Goal: Task Accomplishment & Management: Manage account settings

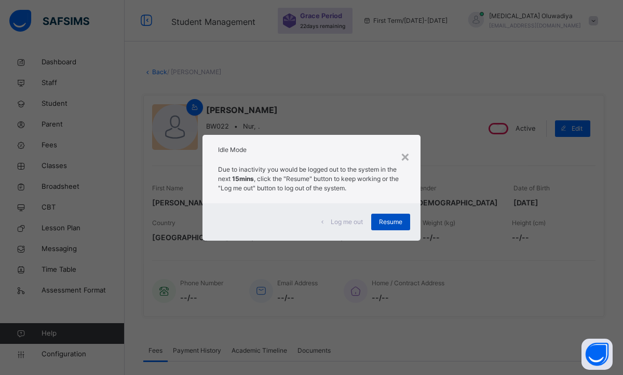
scroll to position [104, 0]
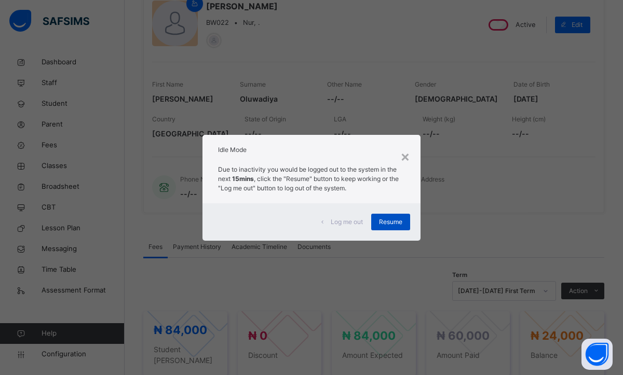
click at [389, 221] on span "Resume" at bounding box center [390, 221] width 23 height 9
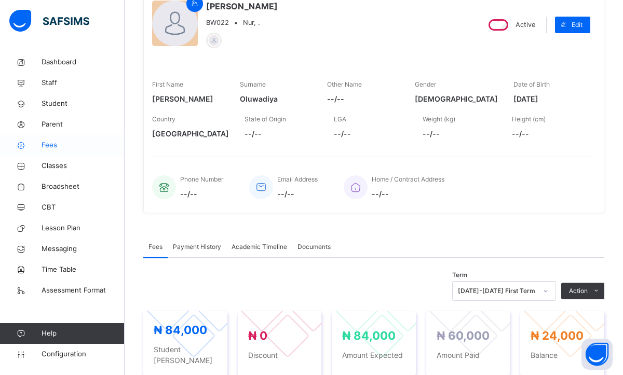
click at [52, 149] on span "Fees" at bounding box center [83, 145] width 83 height 10
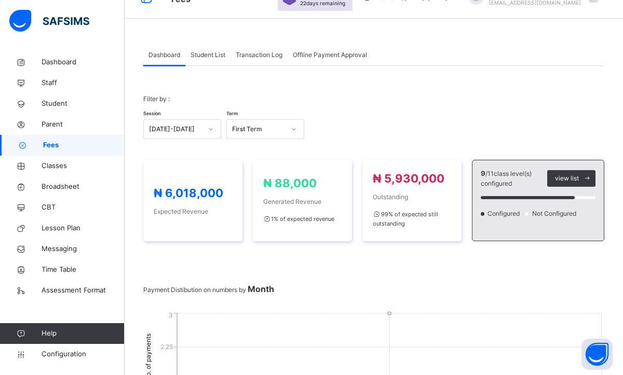
scroll to position [21, 0]
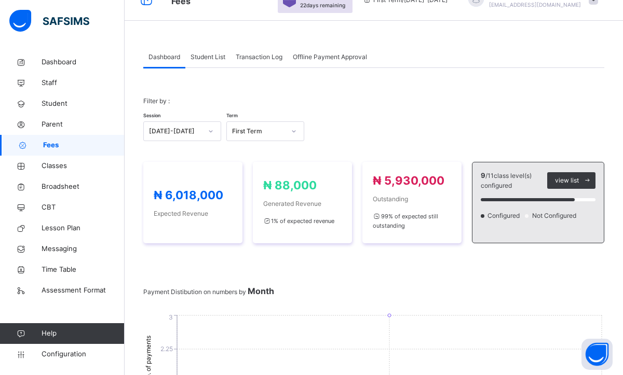
click at [200, 61] on span "Student List" at bounding box center [207, 56] width 35 height 9
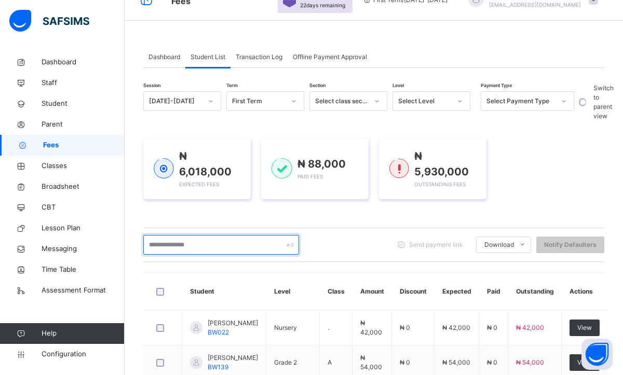
click at [254, 244] on input "text" at bounding box center [221, 245] width 156 height 20
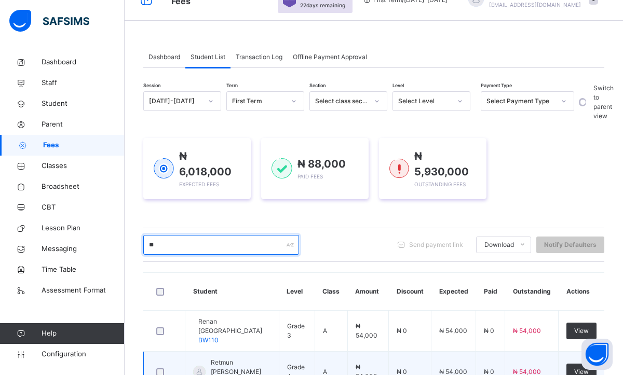
type input "**"
click at [228, 358] on span "Retmun [PERSON_NAME]" at bounding box center [241, 367] width 60 height 19
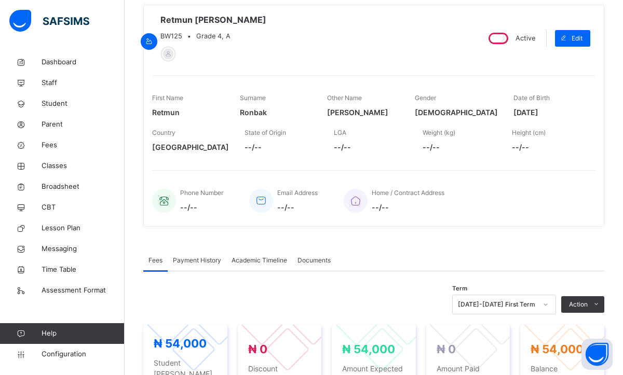
scroll to position [104, 0]
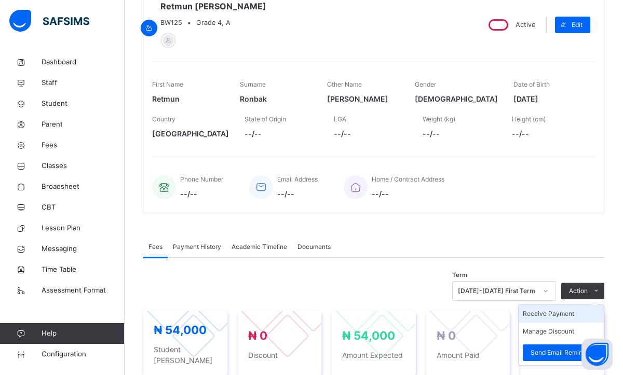
click at [551, 314] on li "Receive Payment" at bounding box center [560, 314] width 85 height 18
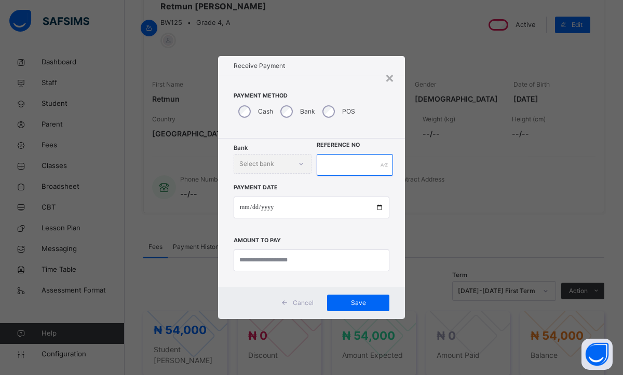
click at [345, 172] on input "text" at bounding box center [355, 165] width 76 height 22
type input "**********"
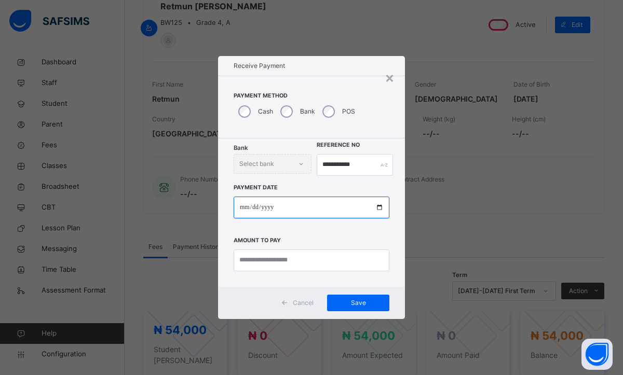
click at [247, 207] on input "date" at bounding box center [312, 208] width 156 height 22
type input "**********"
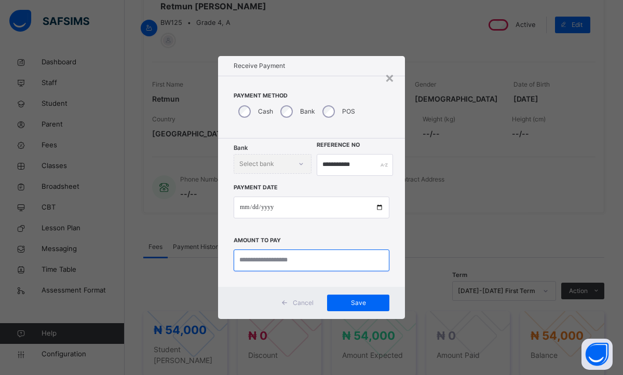
click at [254, 263] on input "currency" at bounding box center [312, 261] width 156 height 22
type input "********"
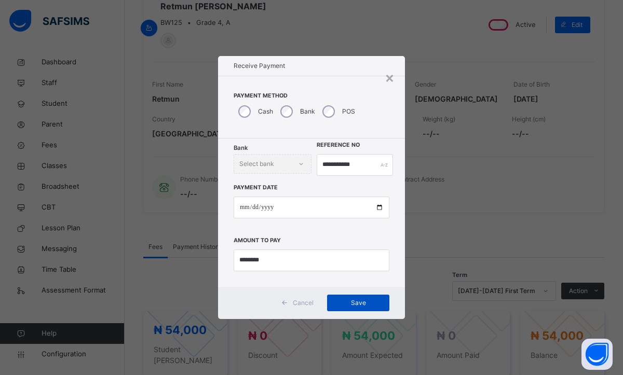
click at [342, 309] on div "Save" at bounding box center [358, 303] width 62 height 17
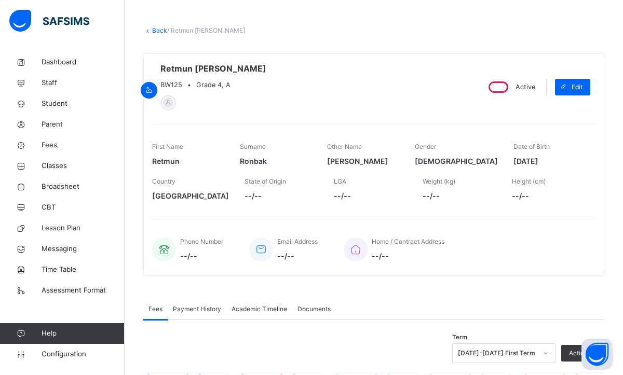
scroll to position [21, 0]
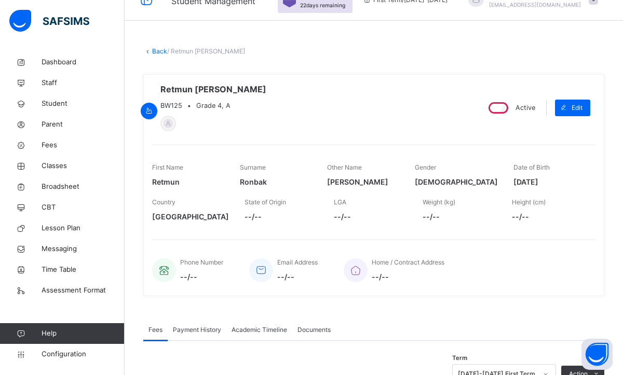
click at [154, 52] on link "Back" at bounding box center [159, 51] width 15 height 8
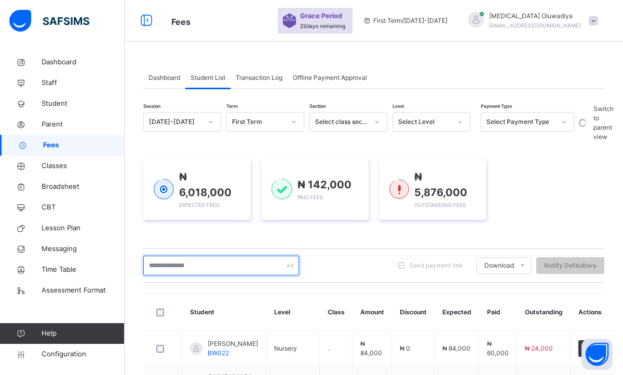
click at [183, 270] on input "text" at bounding box center [221, 266] width 156 height 20
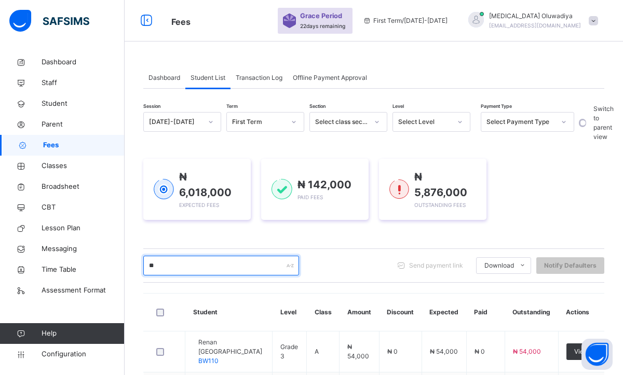
type input "**"
click at [388, 243] on div "Session [DATE]-[DATE] Term First Term Section Select class section Level Select…" at bounding box center [373, 306] width 461 height 389
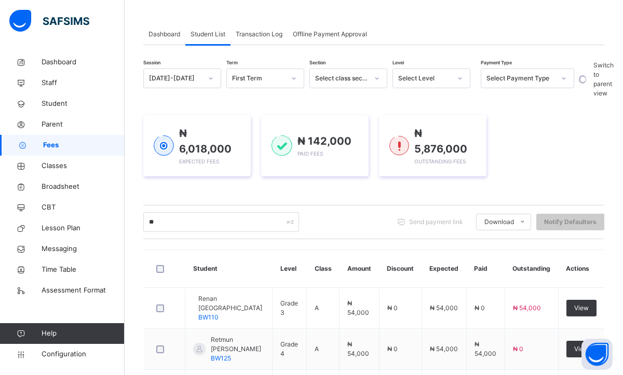
scroll to position [62, 0]
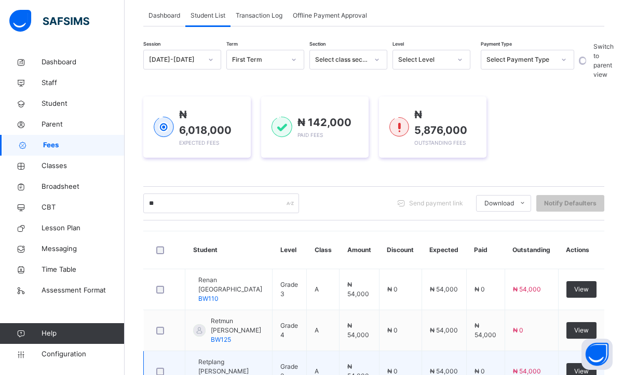
click at [239, 358] on span "Retplang [PERSON_NAME]" at bounding box center [231, 367] width 66 height 19
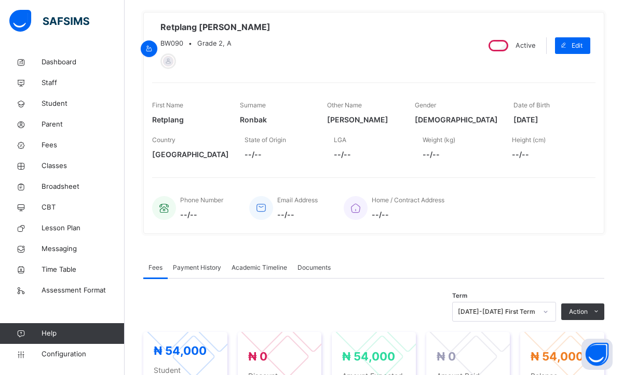
scroll to position [104, 0]
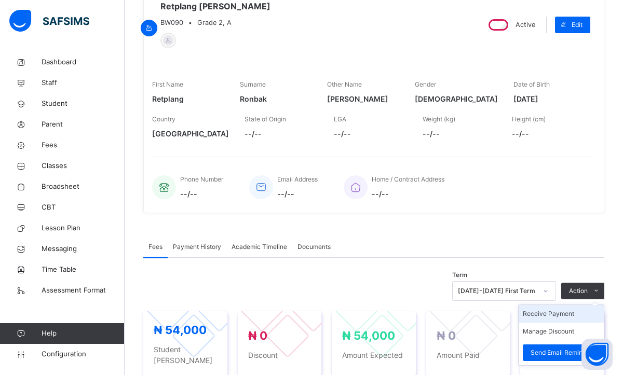
click at [550, 317] on li "Receive Payment" at bounding box center [560, 314] width 85 height 18
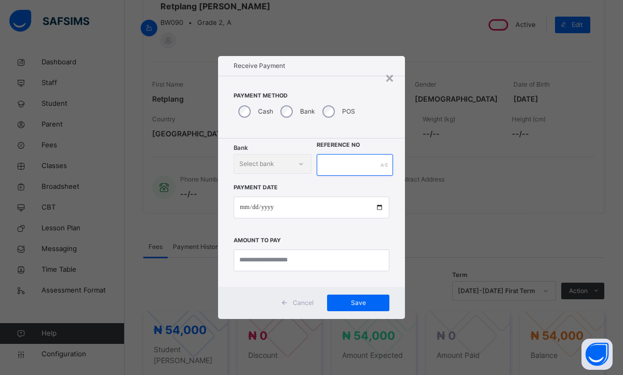
click at [354, 170] on input "text" at bounding box center [355, 165] width 76 height 22
type input "**********"
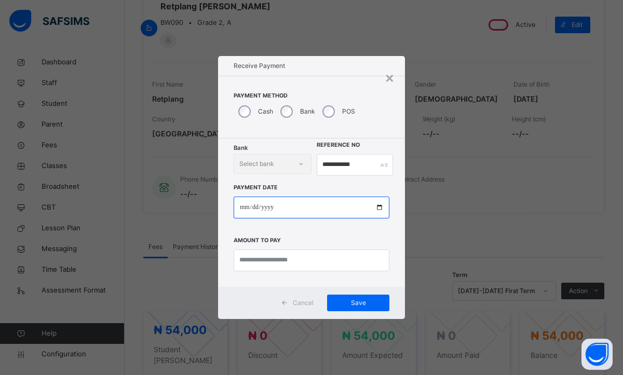
click at [245, 206] on input "date" at bounding box center [312, 208] width 156 height 22
type input "**********"
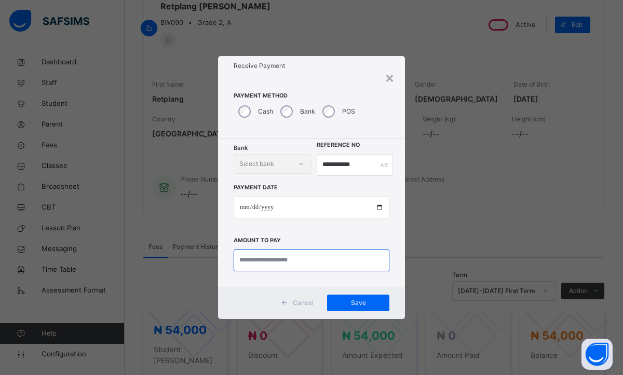
click at [268, 266] on input "currency" at bounding box center [312, 261] width 156 height 22
type input "********"
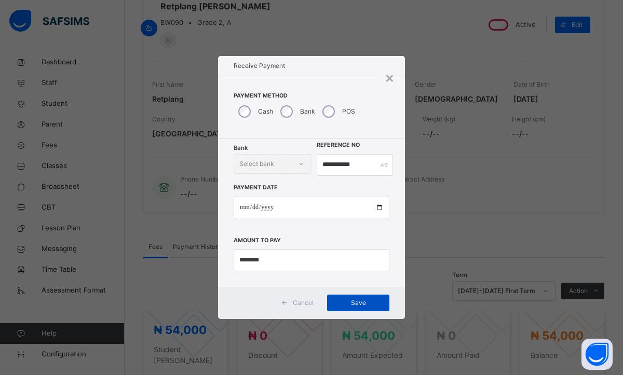
click at [345, 297] on div "Save" at bounding box center [358, 303] width 62 height 17
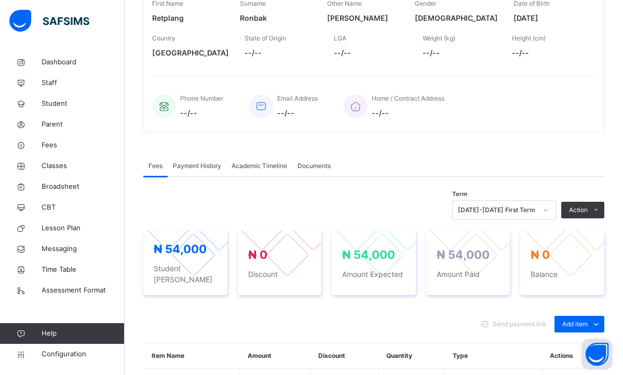
scroll to position [187, 0]
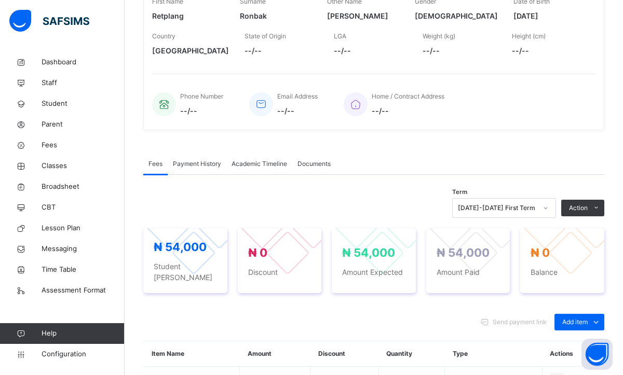
click at [178, 162] on span "Payment History" at bounding box center [197, 163] width 48 height 9
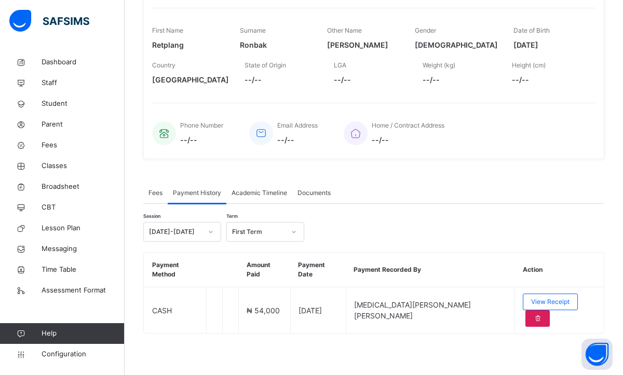
scroll to position [132, 0]
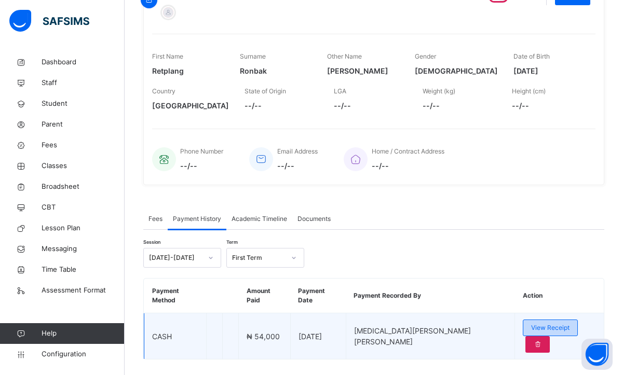
click at [531, 323] on span "View Receipt" at bounding box center [550, 327] width 38 height 9
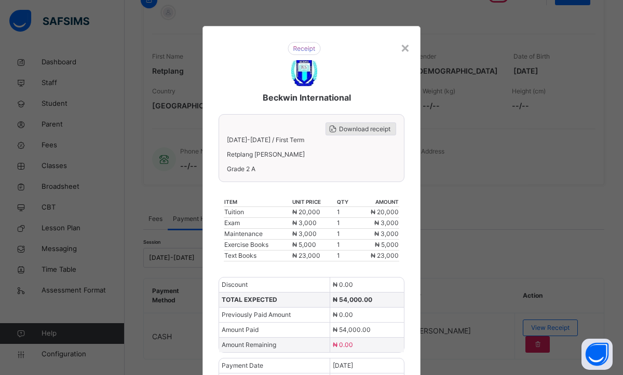
click at [339, 132] on span "Download receipt" at bounding box center [364, 129] width 51 height 9
click at [356, 128] on span "Download receipt" at bounding box center [364, 129] width 51 height 9
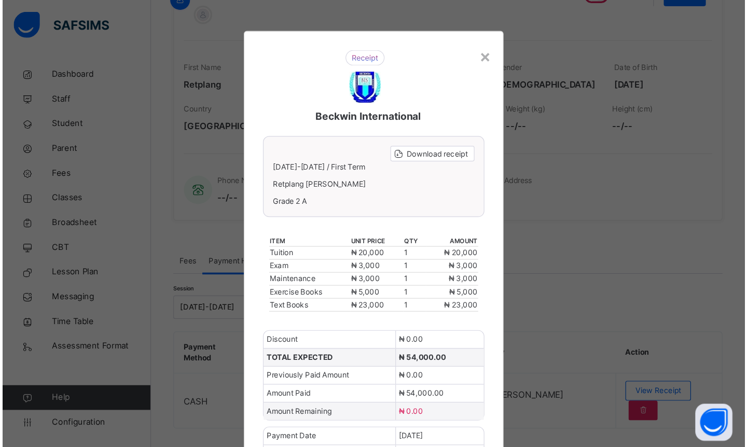
scroll to position [40, 0]
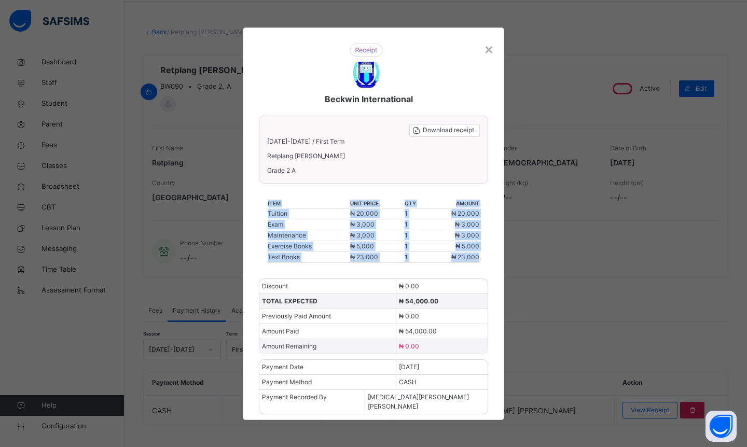
drag, startPoint x: 364, startPoint y: 280, endPoint x: 362, endPoint y: 198, distance: 82.0
click at [362, 198] on div "Beckwin International Download receipt [DATE]-[DATE] / First Term Retplang [PER…" at bounding box center [374, 224] width 262 height 393
